Goal: Connect with others: Connect with other users

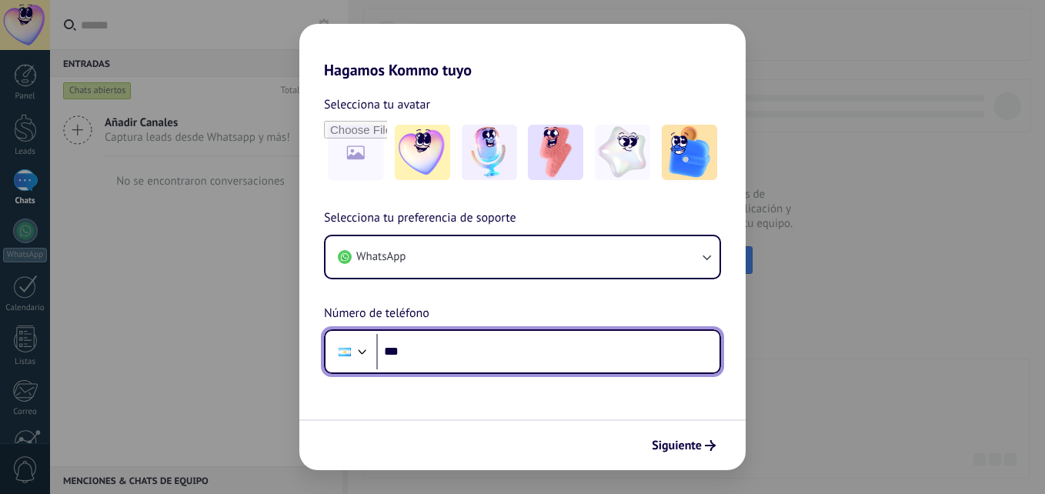
click at [423, 342] on input "***" at bounding box center [547, 351] width 343 height 35
click at [414, 351] on input "**********" at bounding box center [547, 351] width 343 height 35
click at [419, 352] on input "**********" at bounding box center [547, 351] width 343 height 35
click at [495, 362] on input "**********" at bounding box center [547, 351] width 343 height 35
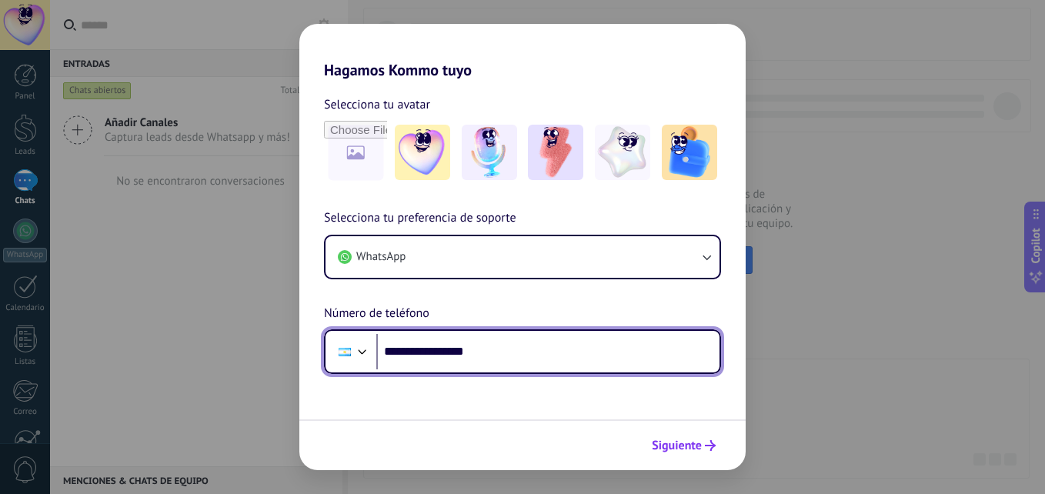
type input "**********"
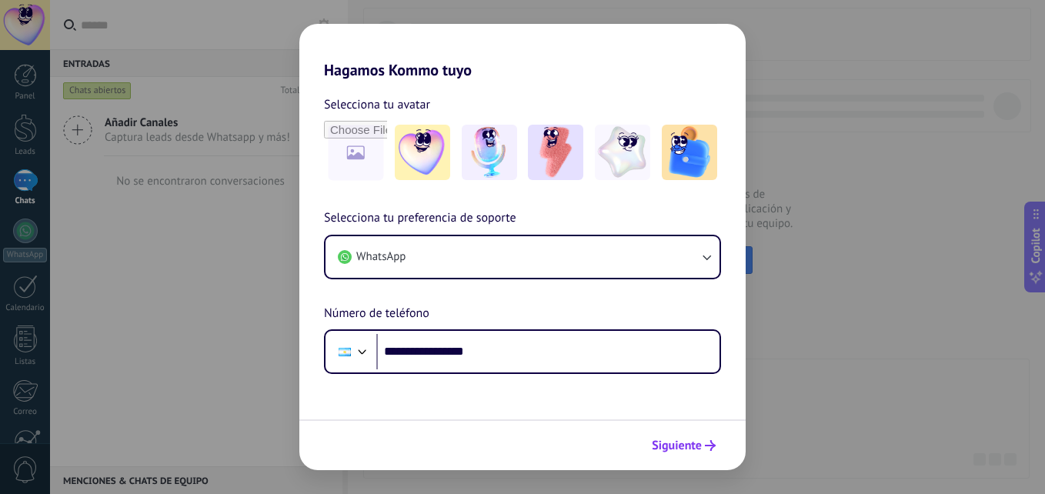
click at [699, 440] on span "Siguiente" at bounding box center [677, 445] width 50 height 11
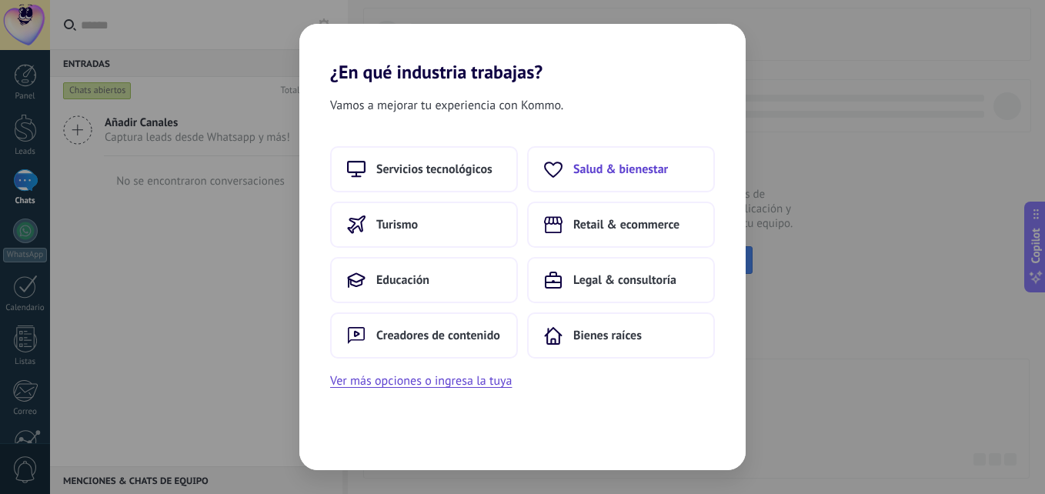
click at [609, 161] on button "Salud & bienestar" at bounding box center [621, 169] width 188 height 46
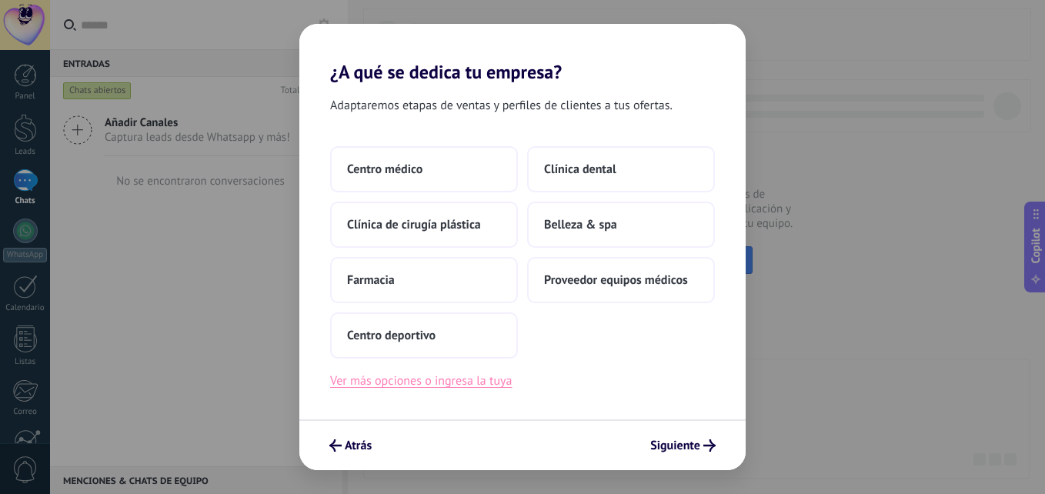
click at [461, 382] on button "Ver más opciones o ingresa la tuya" at bounding box center [421, 381] width 182 height 20
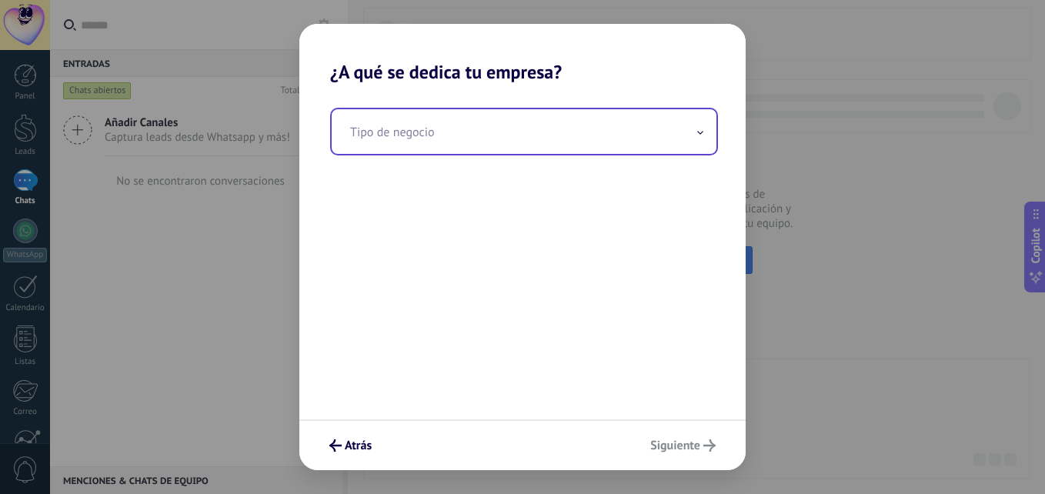
click at [467, 126] on input "text" at bounding box center [524, 131] width 385 height 45
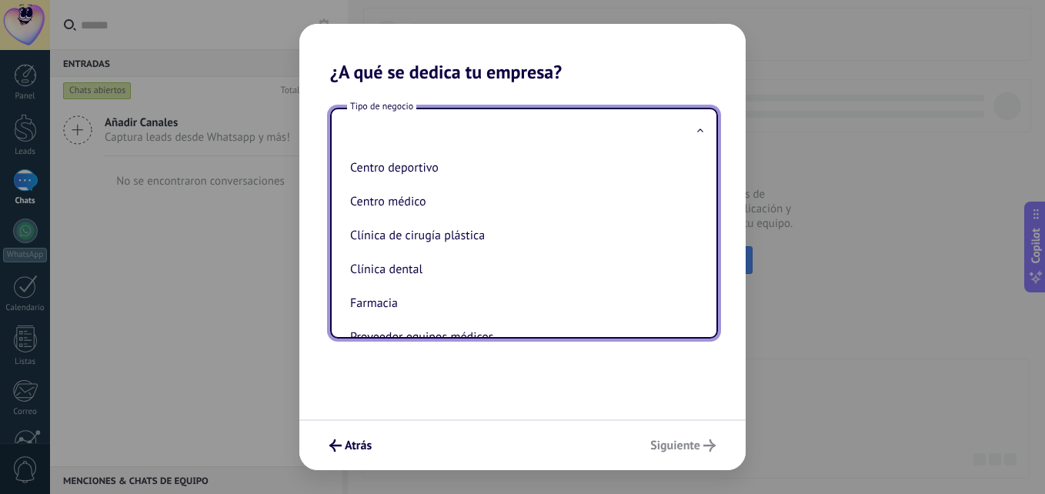
scroll to position [69, 0]
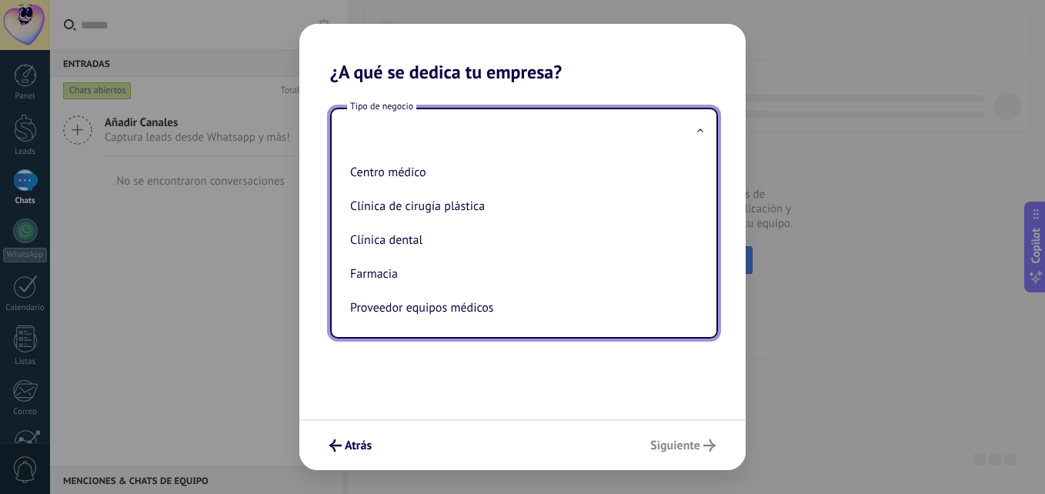
click at [364, 462] on div "Atrás Siguiente" at bounding box center [522, 444] width 446 height 51
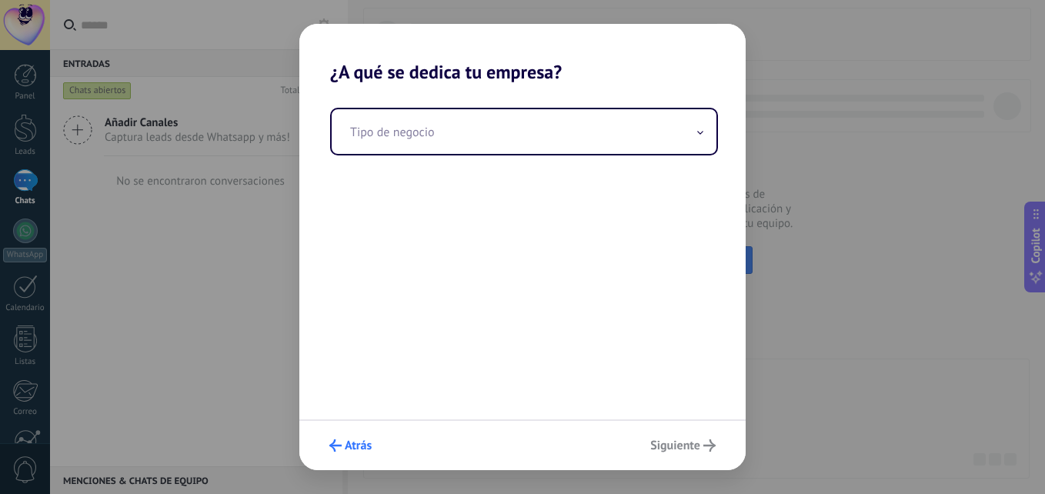
click at [359, 453] on button "Atrás" at bounding box center [350, 445] width 56 height 26
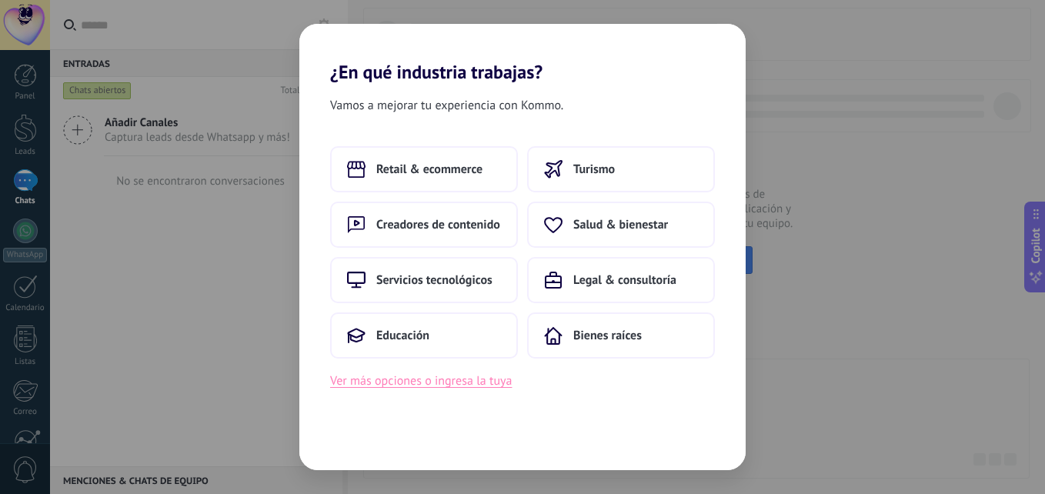
click at [427, 379] on button "Ver más opciones o ingresa la tuya" at bounding box center [421, 381] width 182 height 20
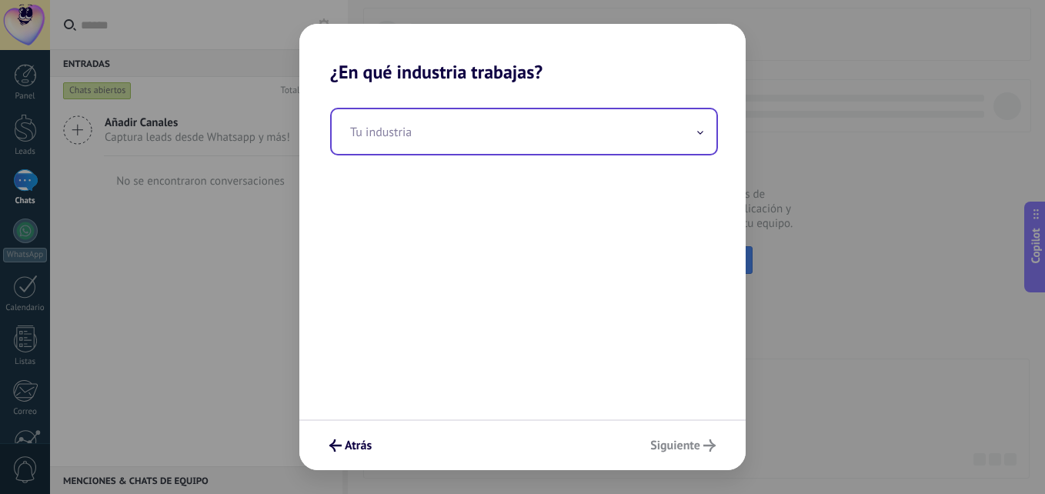
click at [482, 115] on input "text" at bounding box center [524, 131] width 385 height 45
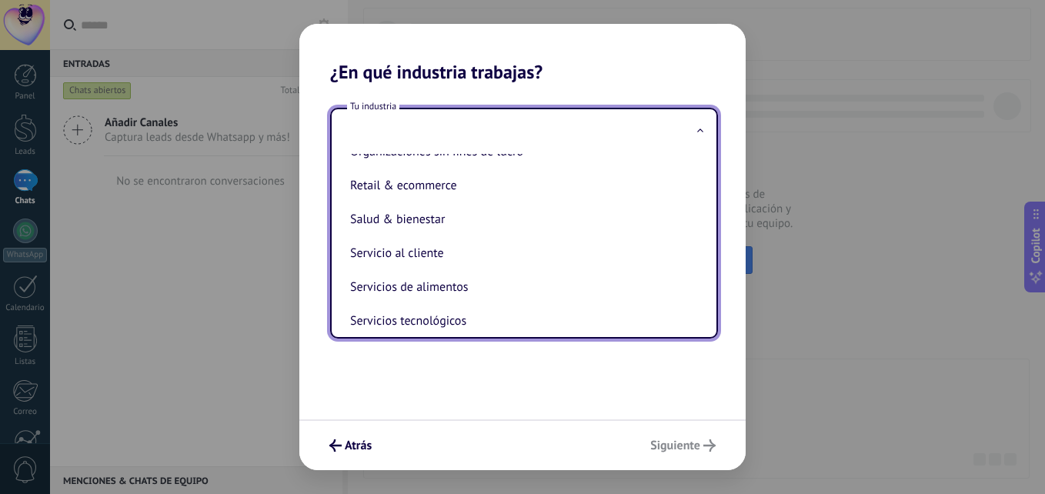
scroll to position [282, 0]
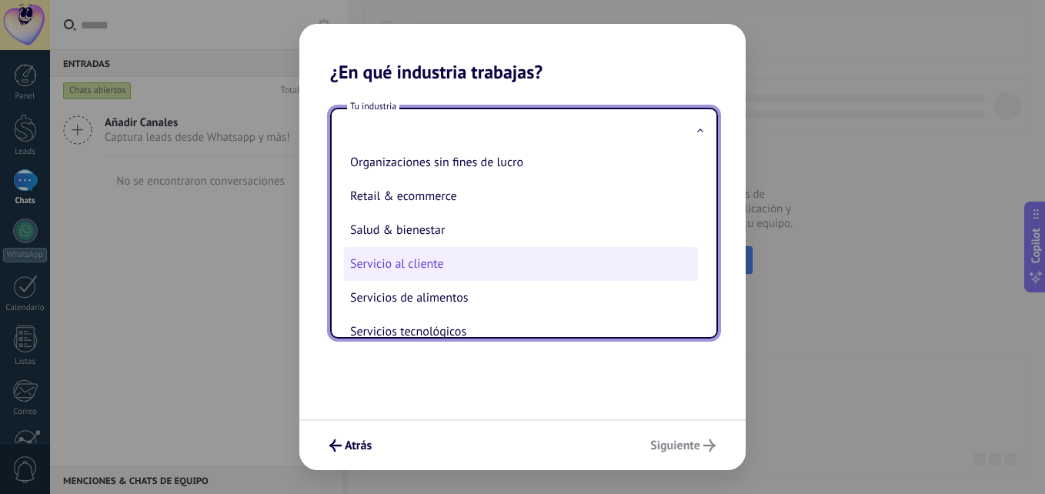
click at [534, 247] on li "Servicio al cliente" at bounding box center [521, 264] width 354 height 34
type input "**********"
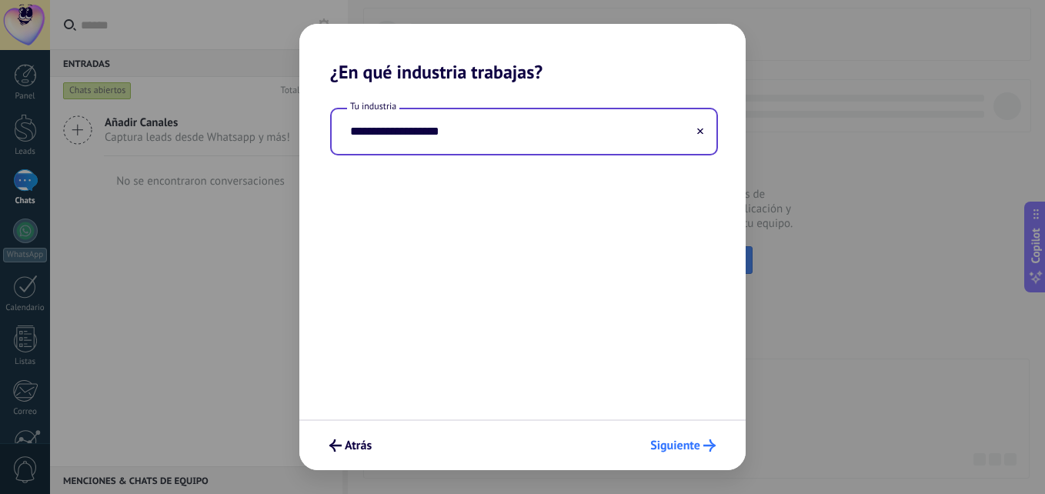
click at [676, 440] on span "Siguiente" at bounding box center [675, 445] width 50 height 11
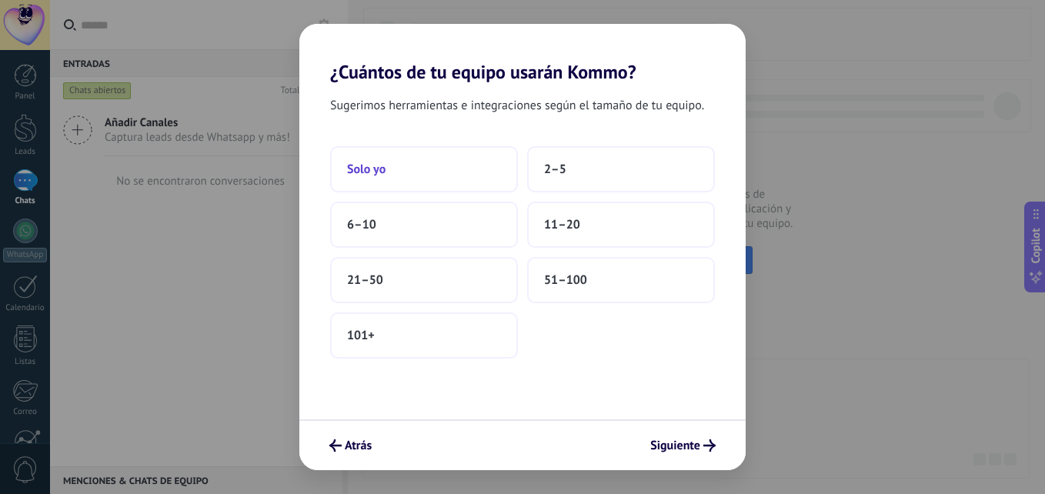
click at [455, 156] on button "Solo yo" at bounding box center [424, 169] width 188 height 46
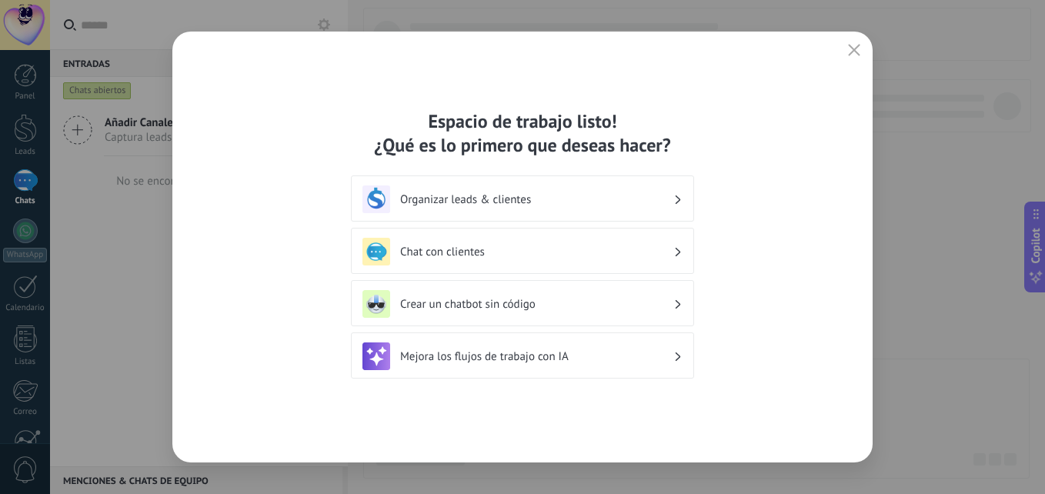
click at [544, 215] on div "Organizar leads & clientes" at bounding box center [522, 198] width 343 height 46
click at [535, 195] on h3 "Organizar leads & clientes" at bounding box center [536, 199] width 273 height 15
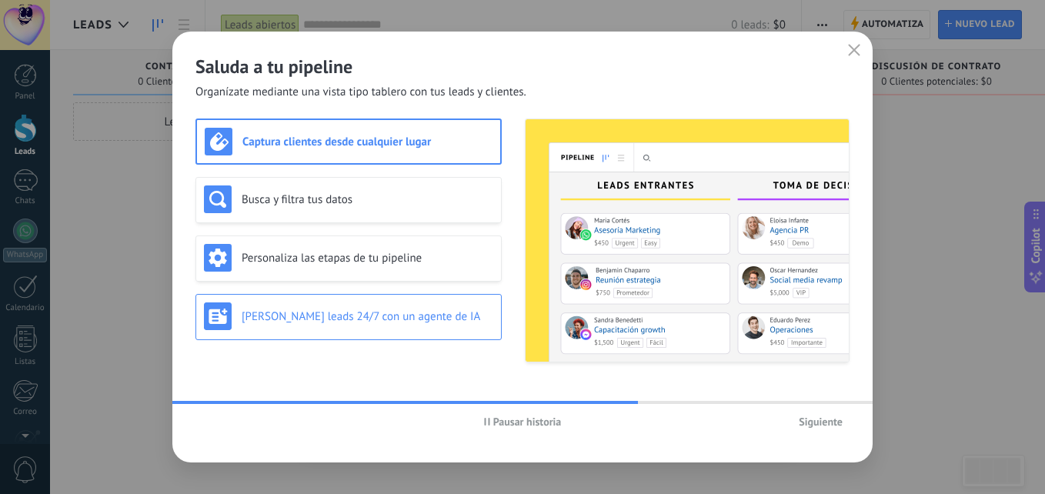
click at [478, 319] on h3 "[PERSON_NAME] leads 24/7 con un agente de IA" at bounding box center [368, 316] width 252 height 15
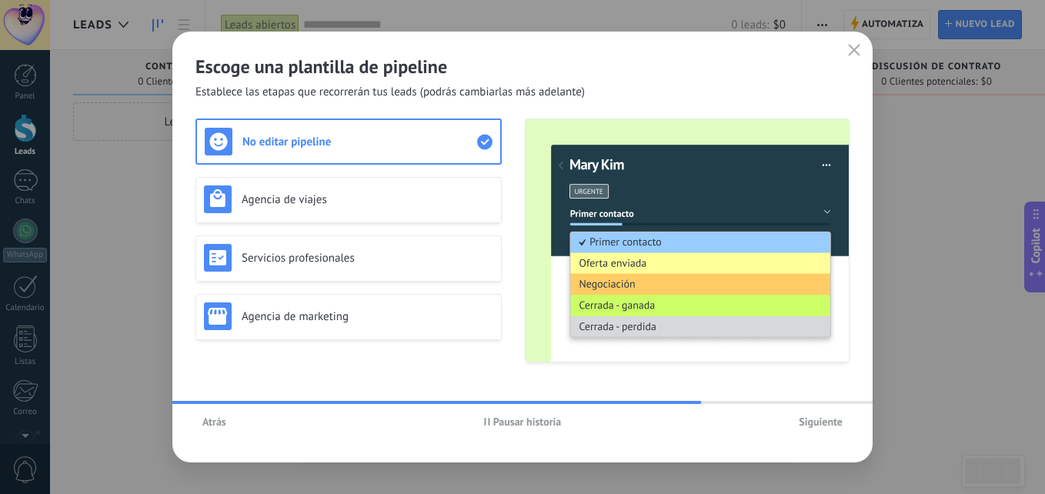
click at [799, 412] on button "Siguiente" at bounding box center [821, 421] width 58 height 23
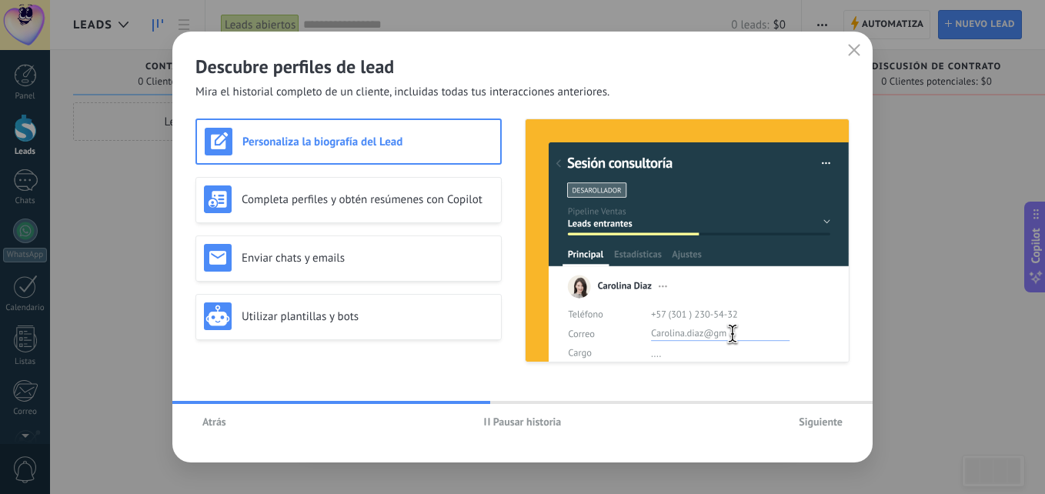
click at [799, 412] on button "Siguiente" at bounding box center [821, 421] width 58 height 23
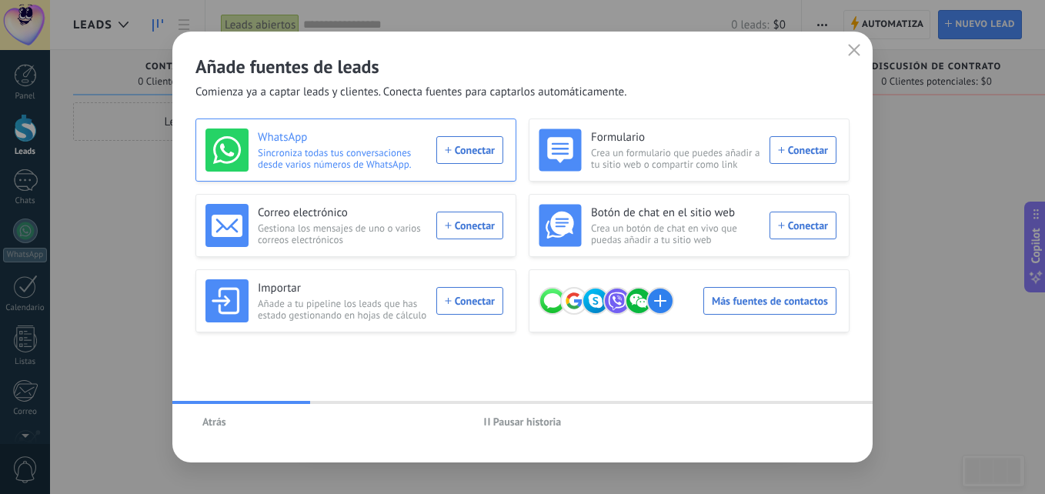
click at [456, 149] on div "WhatsApp Sincroniza todas tus conversaciones desde varios números de WhatsApp. …" at bounding box center [354, 149] width 298 height 43
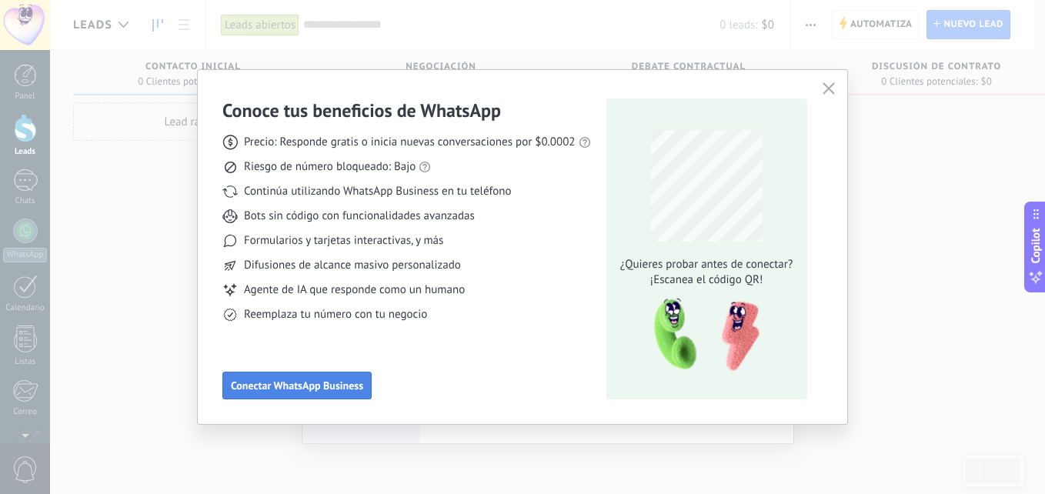
click at [348, 376] on button "Conectar WhatsApp Business" at bounding box center [296, 386] width 149 height 28
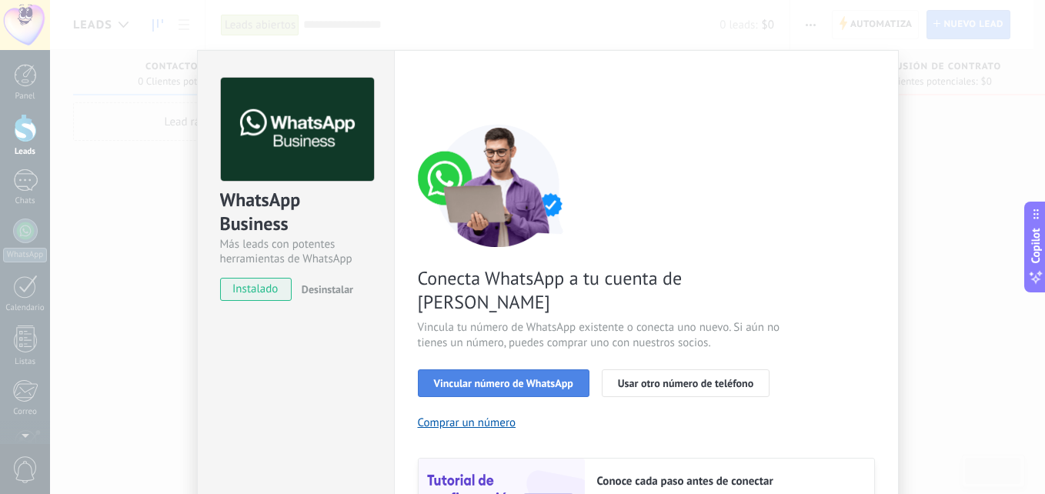
click at [538, 378] on span "Vincular número de WhatsApp" at bounding box center [503, 383] width 139 height 11
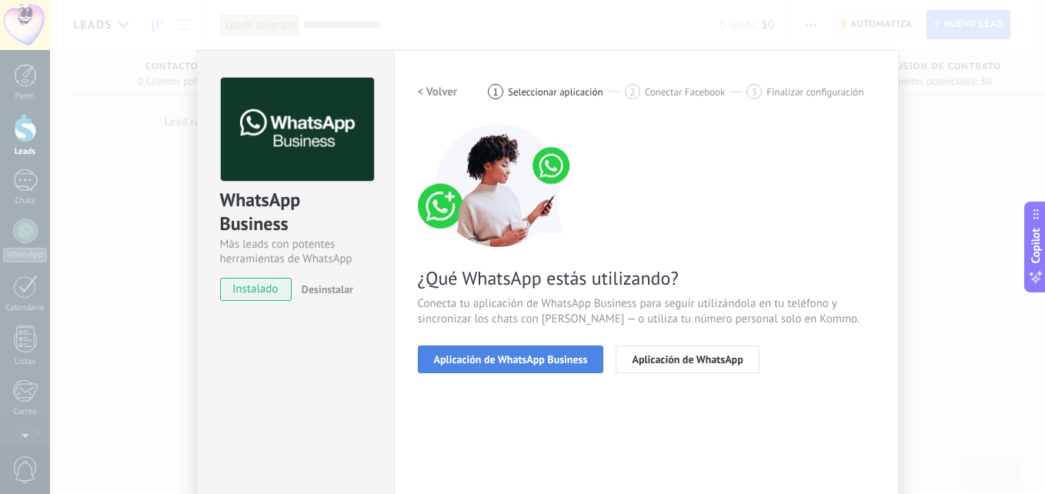
click at [523, 356] on span "Aplicación de WhatsApp Business" at bounding box center [511, 359] width 154 height 11
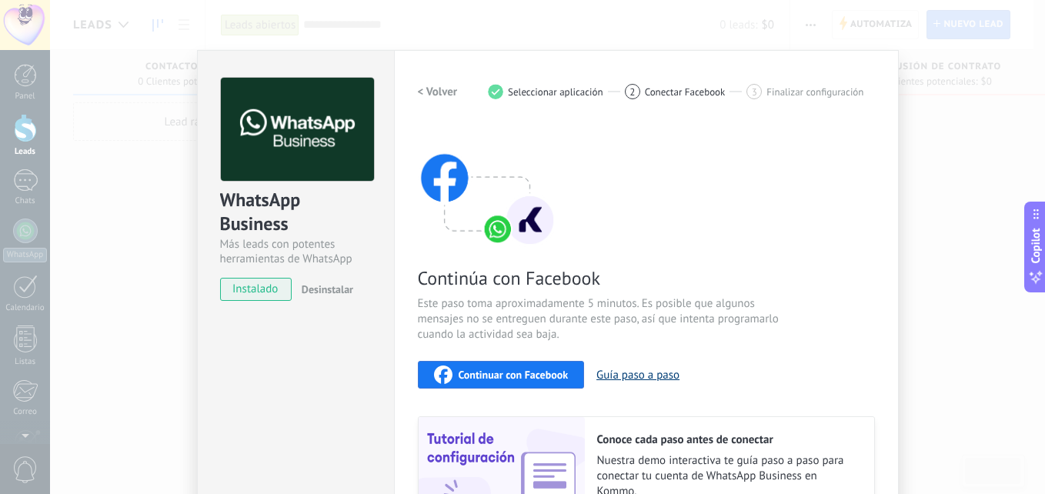
click at [645, 377] on button "Guía paso a paso" at bounding box center [637, 375] width 83 height 15
click at [442, 88] on h2 "< Volver" at bounding box center [438, 92] width 40 height 15
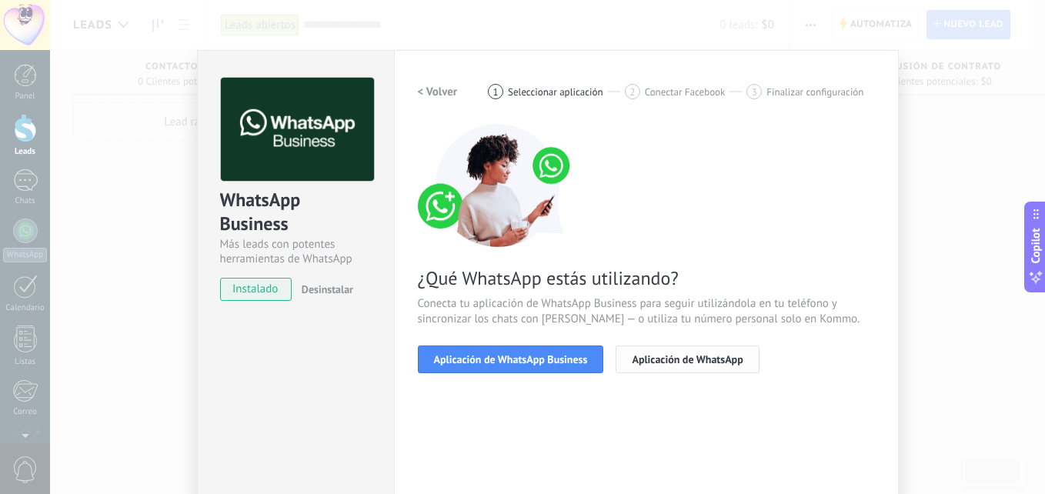
click at [685, 361] on span "Aplicación de WhatsApp" at bounding box center [687, 359] width 111 height 11
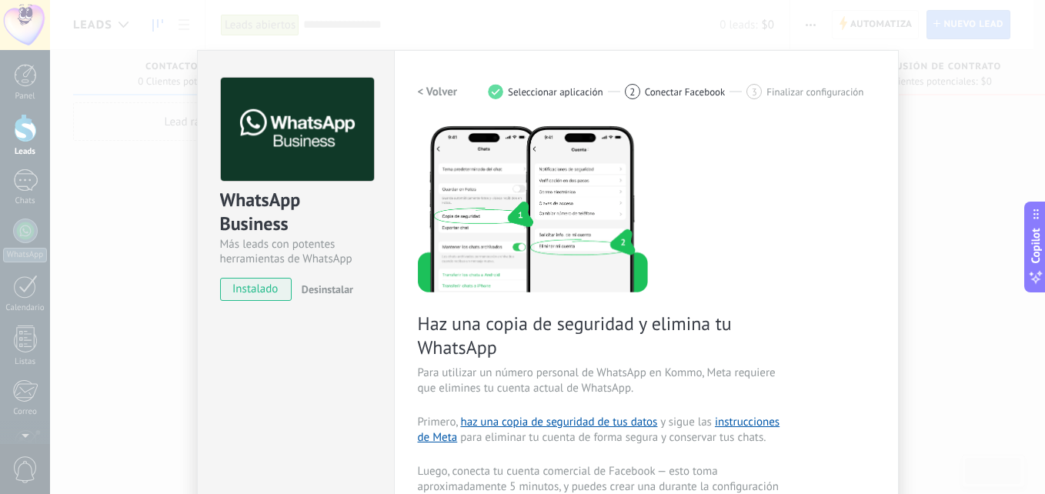
click at [418, 85] on h2 "< Volver" at bounding box center [438, 92] width 40 height 15
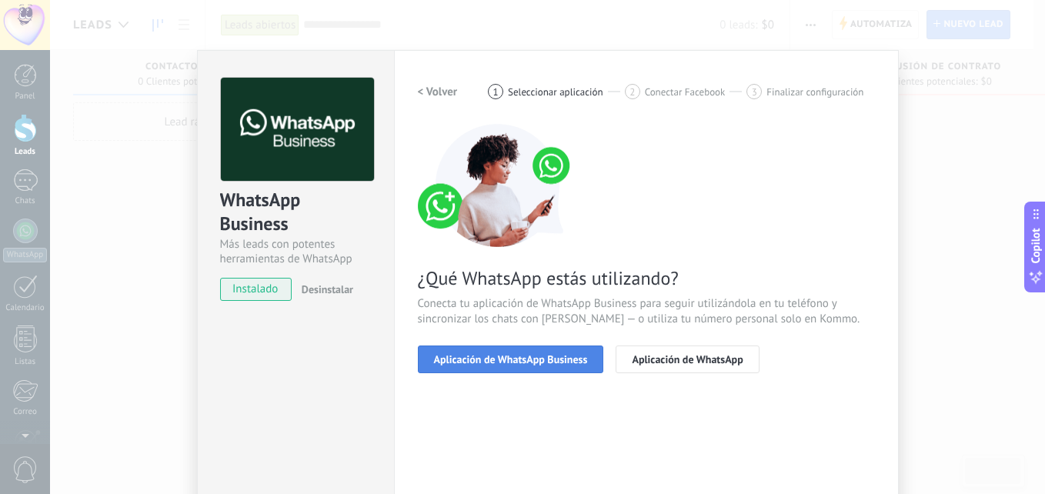
click at [566, 361] on span "Aplicación de WhatsApp Business" at bounding box center [511, 359] width 154 height 11
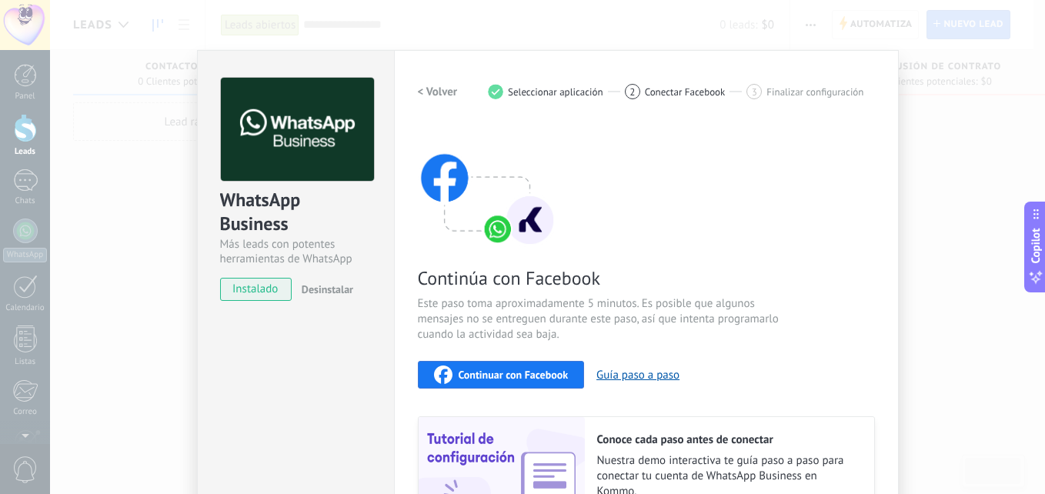
click at [532, 382] on div "Continuar con Facebook" at bounding box center [501, 374] width 135 height 18
